Goal: Information Seeking & Learning: Learn about a topic

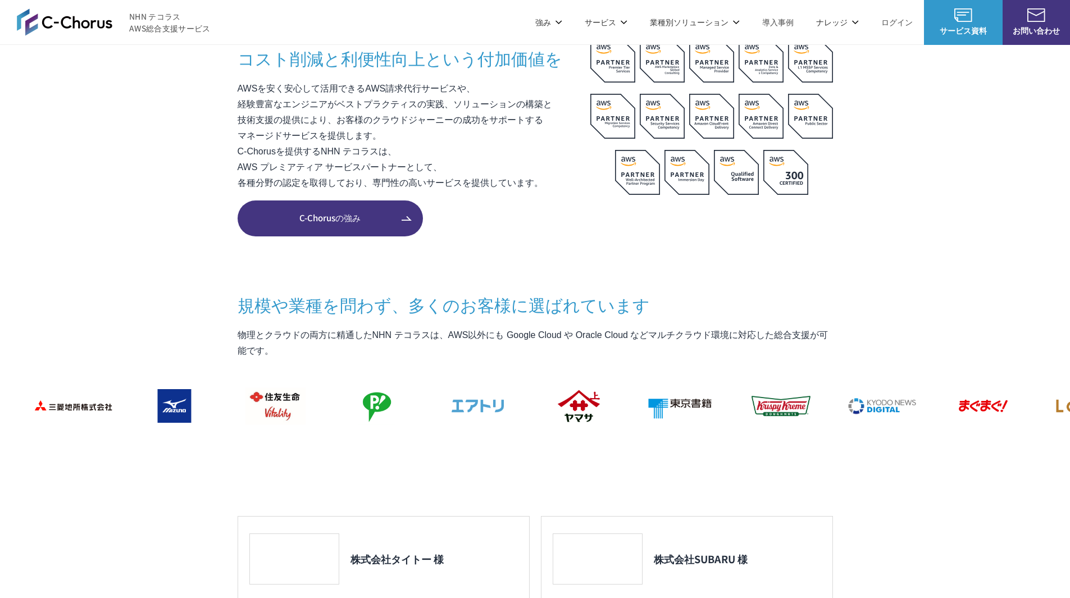
scroll to position [755, 0]
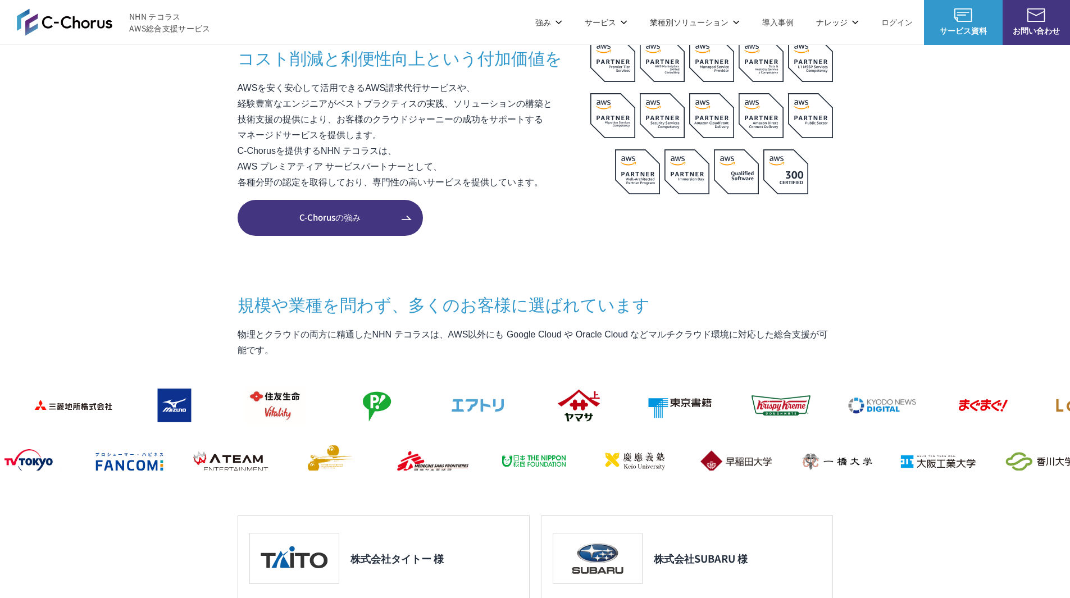
click at [351, 210] on link "C-Chorusの強み" at bounding box center [330, 218] width 185 height 36
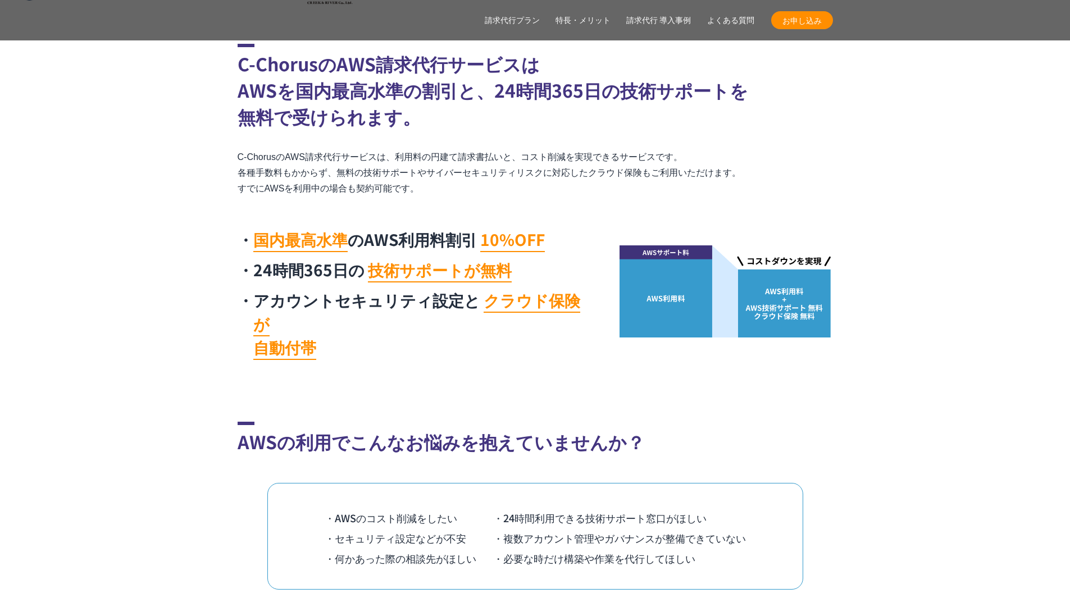
scroll to position [517, 0]
drag, startPoint x: 255, startPoint y: 272, endPoint x: 353, endPoint y: 276, distance: 98.4
click at [353, 276] on li "24時間365日の 技術サポートが無料" at bounding box center [415, 269] width 354 height 24
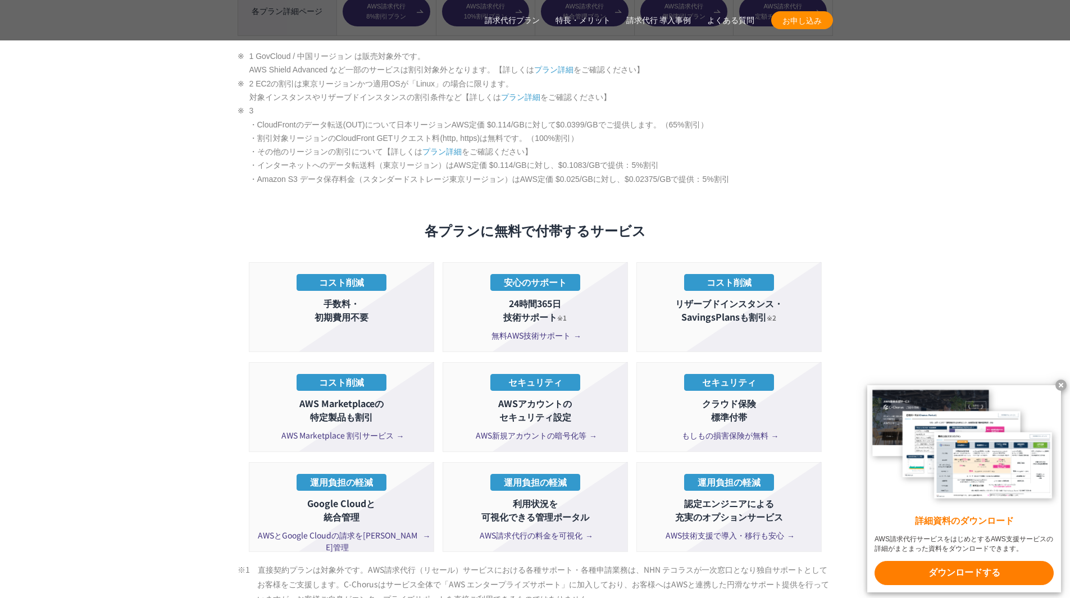
scroll to position [1925, 0]
click at [568, 420] on li "セキュリティ AWSアカウントの セキュリティ設定 AWS新規アカウントの暗号化等" at bounding box center [535, 407] width 185 height 90
click at [563, 429] on span "AWS新規アカウントの暗号化等" at bounding box center [535, 435] width 119 height 12
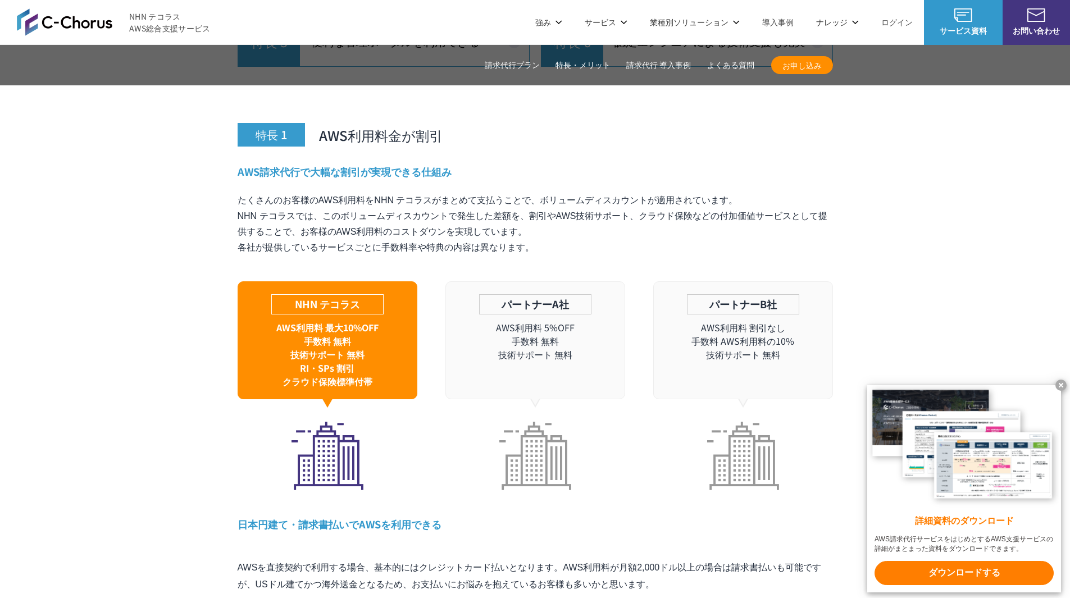
scroll to position [3265, 0]
